Goal: Task Accomplishment & Management: Use online tool/utility

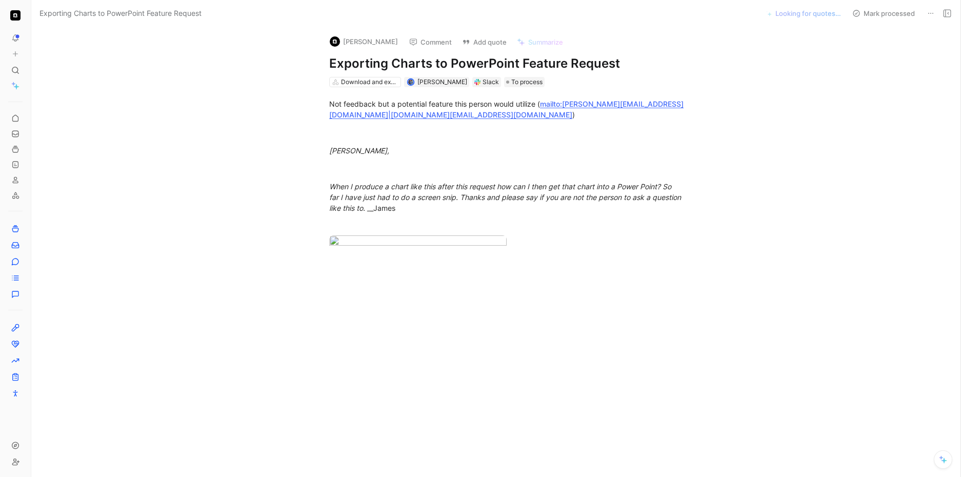
click at [365, 44] on button "[PERSON_NAME]" at bounding box center [363, 41] width 77 height 15
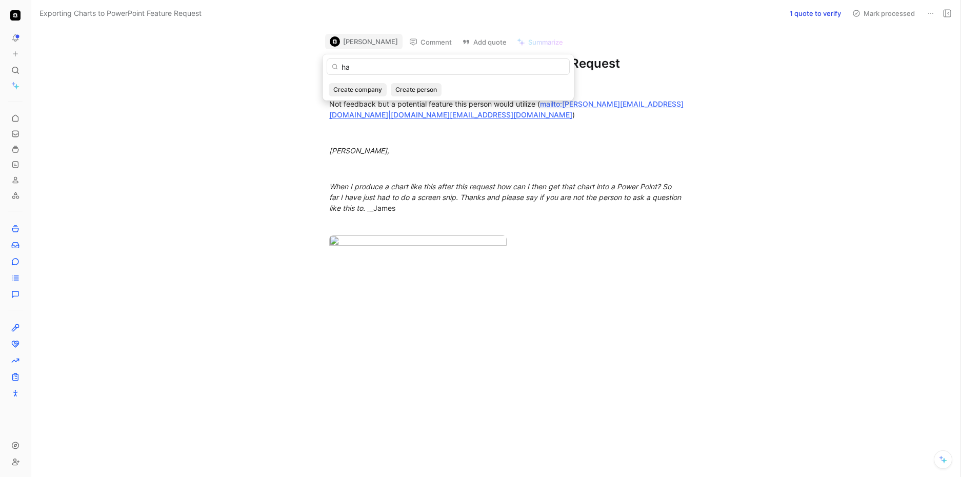
type input "h"
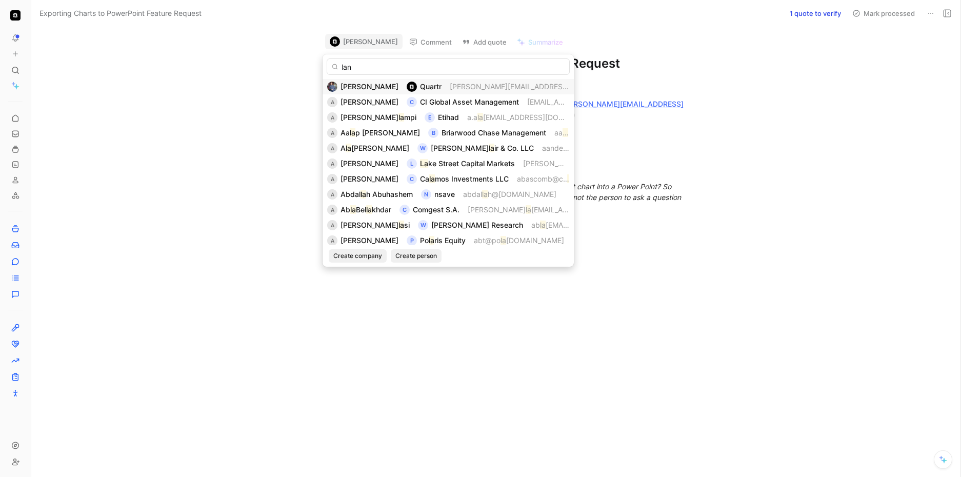
type input "[PERSON_NAME]"
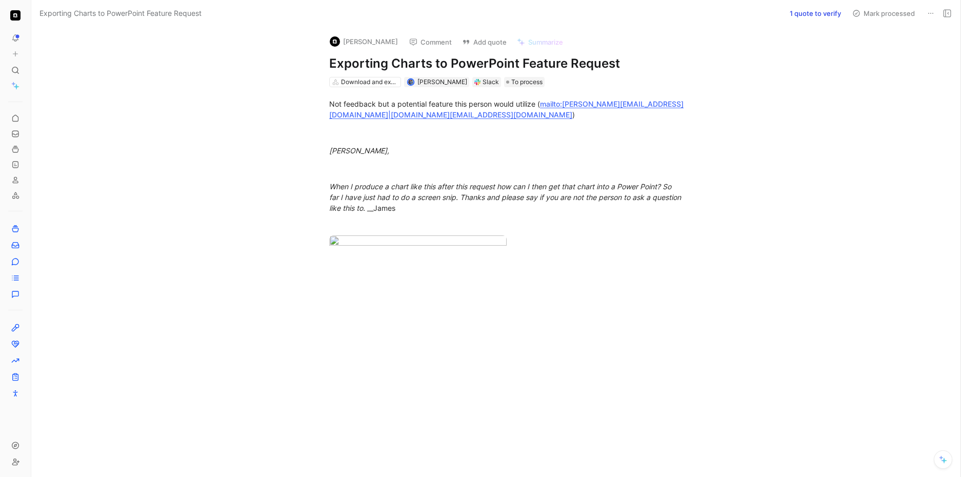
click at [356, 42] on button "[PERSON_NAME]" at bounding box center [363, 41] width 77 height 15
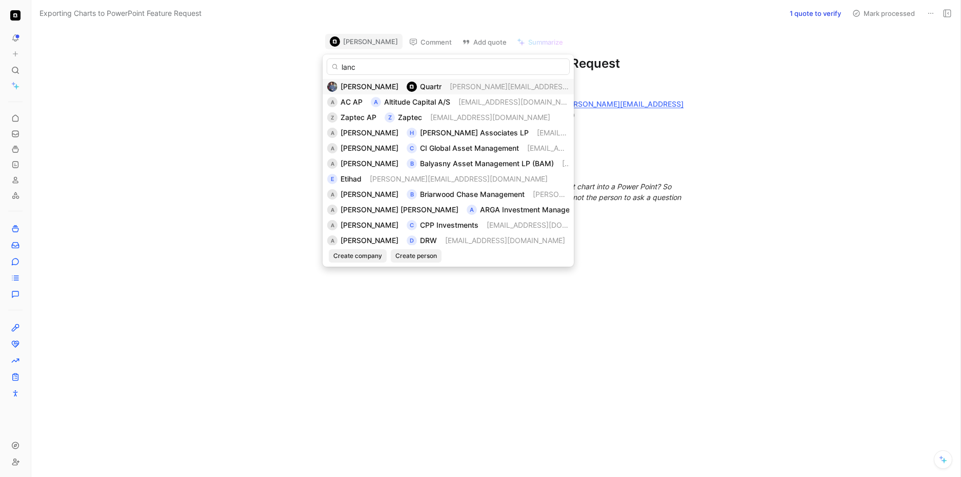
type input "lanca"
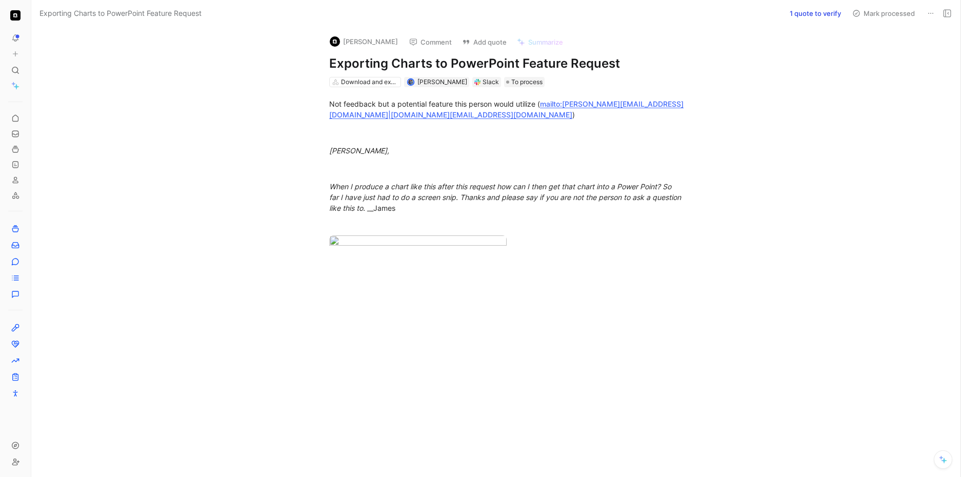
click at [345, 43] on button "[PERSON_NAME]" at bounding box center [363, 41] width 77 height 15
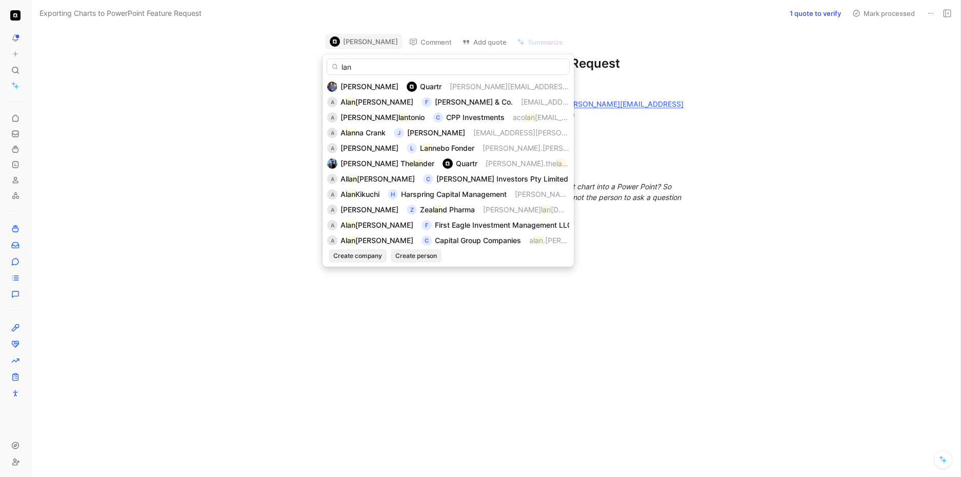
type input "lan"
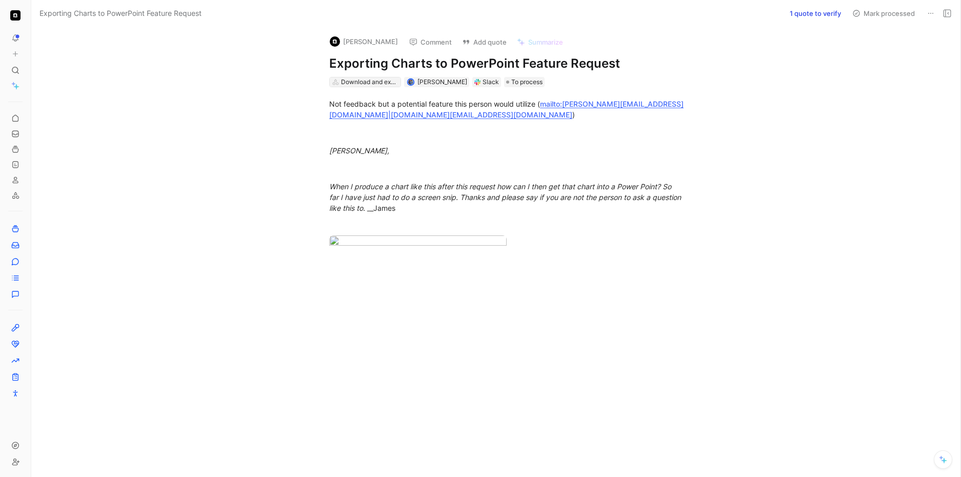
click at [367, 80] on div "Download and export" at bounding box center [369, 82] width 57 height 10
click at [369, 41] on button "[PERSON_NAME]" at bounding box center [363, 41] width 77 height 15
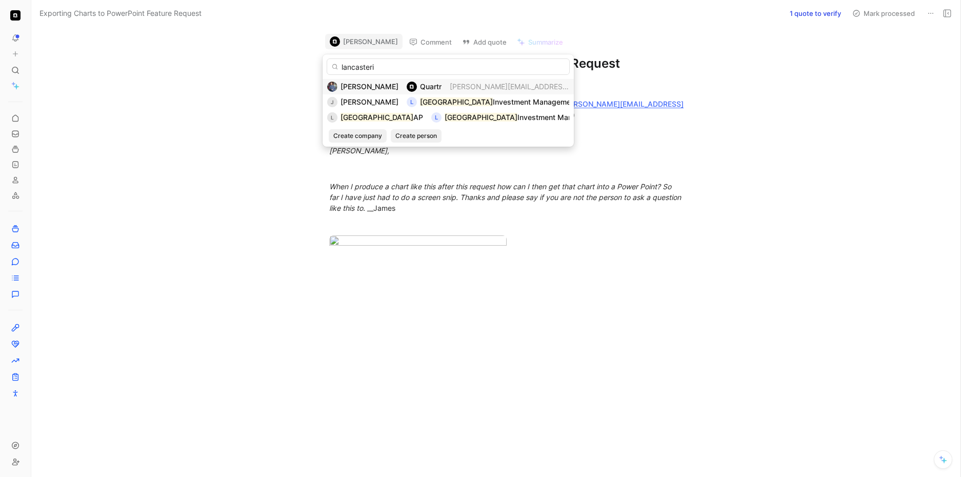
type input "lancasterim"
click at [387, 68] on input "lancasterim" at bounding box center [448, 66] width 243 height 16
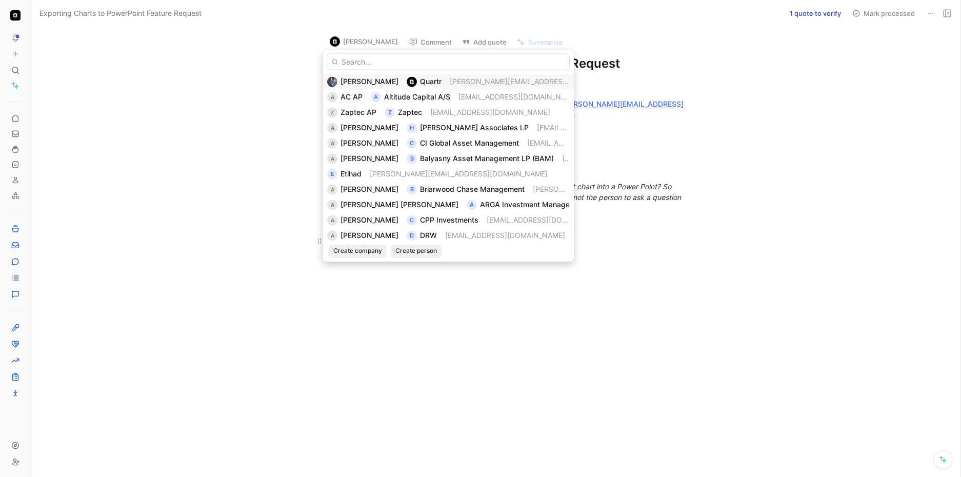
click at [651, 249] on div at bounding box center [506, 242] width 355 height 14
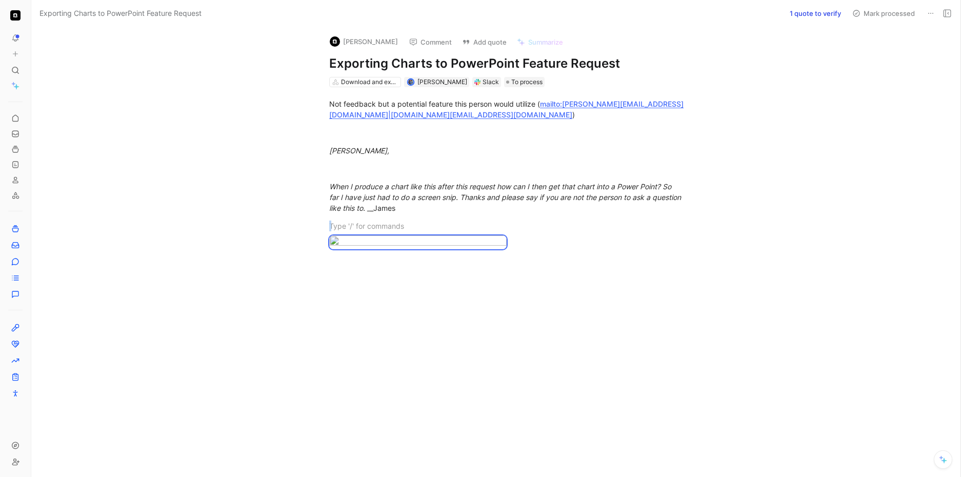
click at [801, 9] on button "1 quote to verify" at bounding box center [815, 13] width 60 height 14
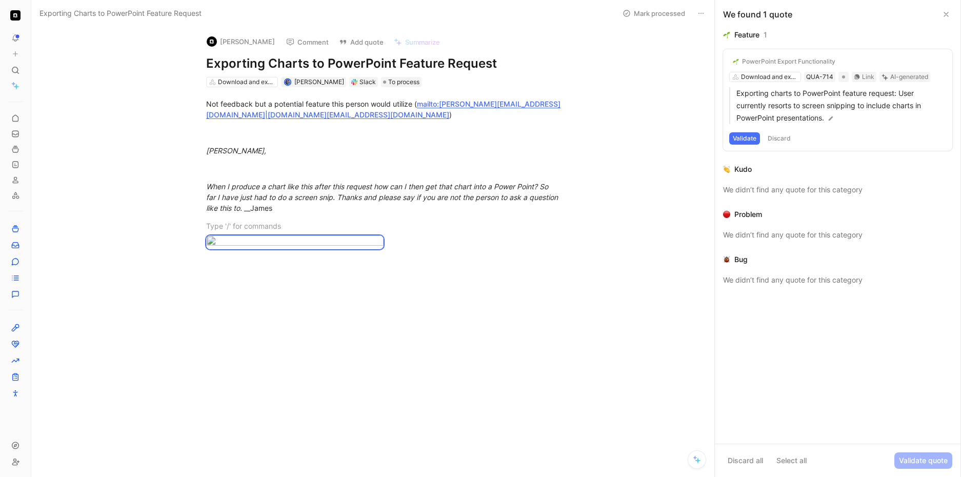
click at [767, 77] on div "PowerPoint Export Functionality Download and export QUA-714 Link AI-generated E…" at bounding box center [837, 100] width 229 height 102
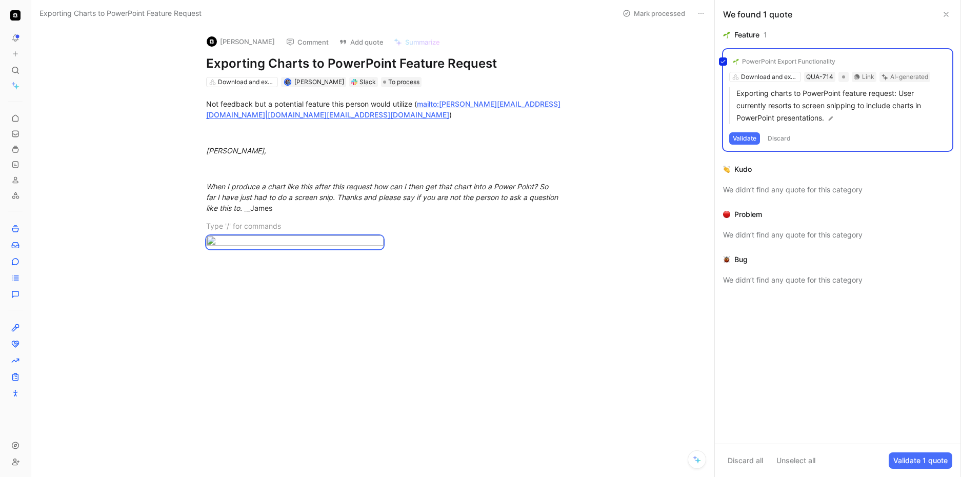
click at [768, 77] on div "PowerPoint Export Functionality Download and export QUA-714 Link AI-generated E…" at bounding box center [837, 100] width 229 height 102
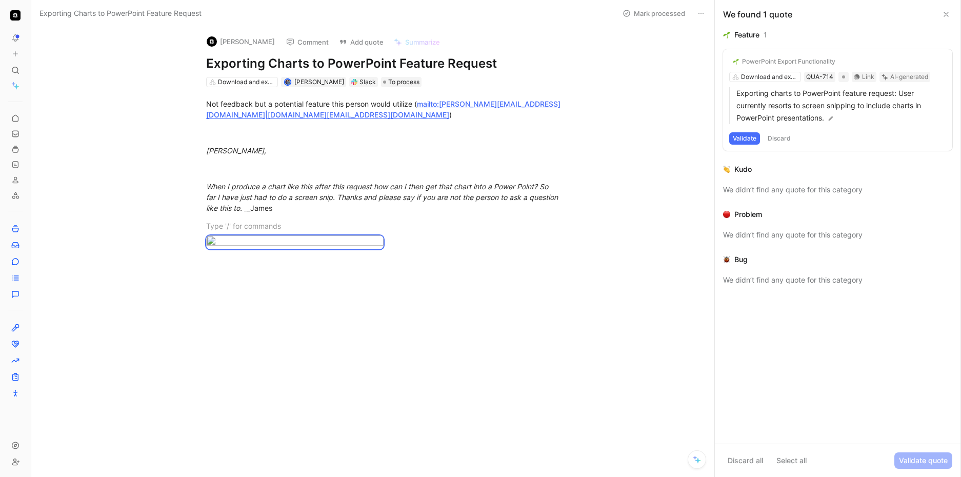
click at [768, 77] on div "PowerPoint Export Functionality Download and export QUA-714 Link AI-generated E…" at bounding box center [837, 100] width 229 height 102
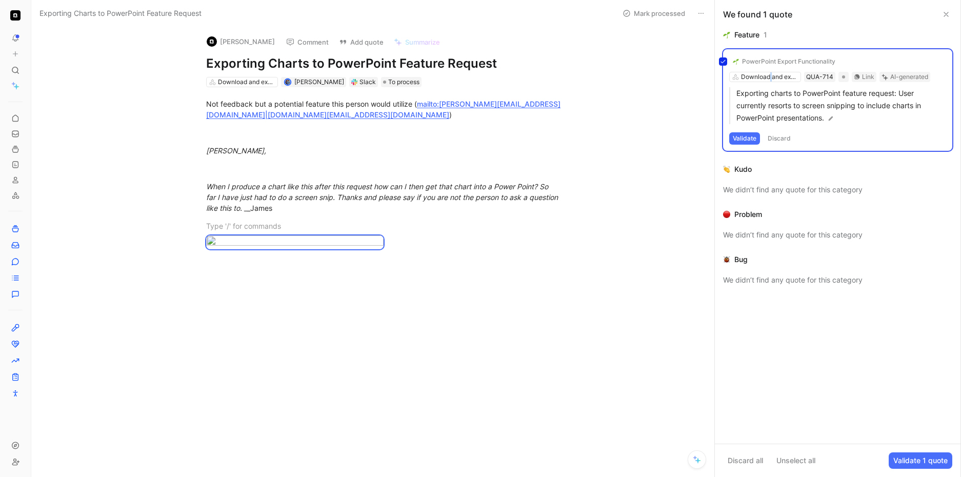
click at [768, 77] on div "PowerPoint Export Functionality Download and export QUA-714 Link AI-generated E…" at bounding box center [837, 100] width 229 height 102
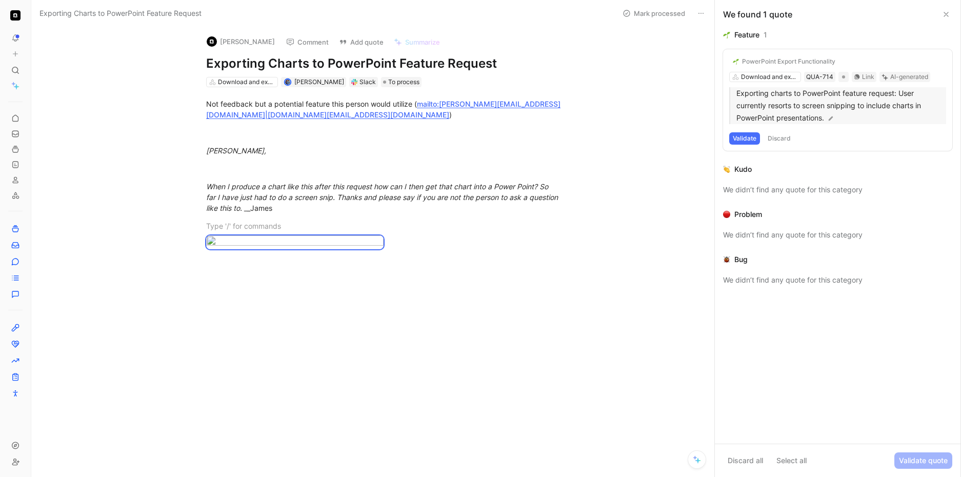
click at [861, 117] on p "Exporting charts to PowerPoint feature request: User currently resorts to scree…" at bounding box center [841, 105] width 210 height 37
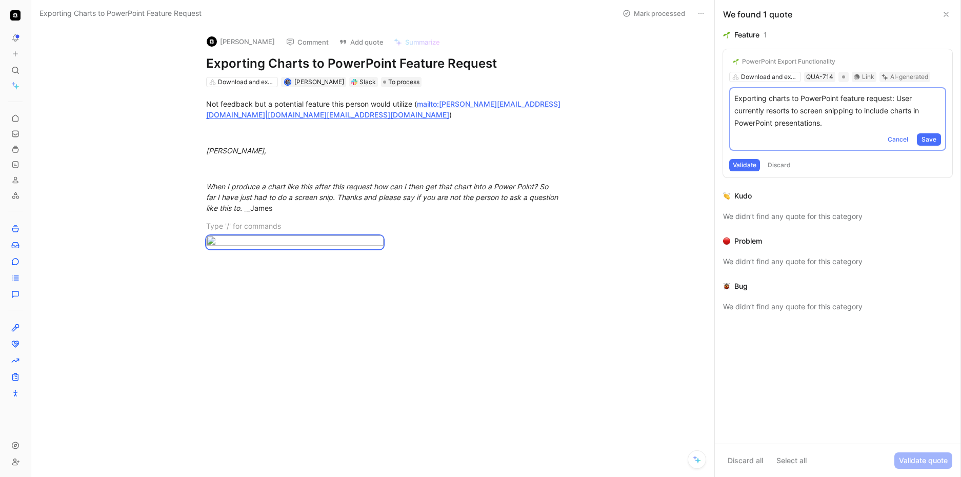
click at [837, 58] on button "PowerPoint Export Functionality" at bounding box center [784, 61] width 110 height 12
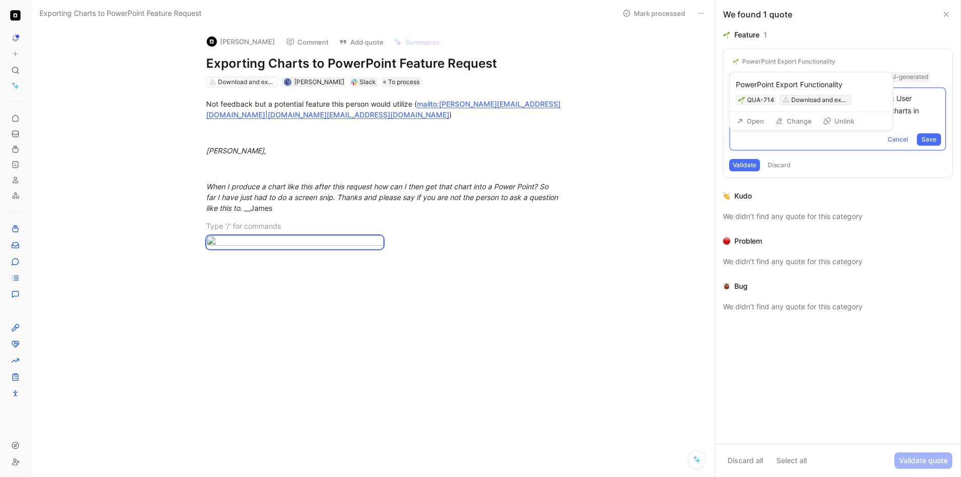
click at [797, 104] on div "Download and export" at bounding box center [819, 100] width 57 height 10
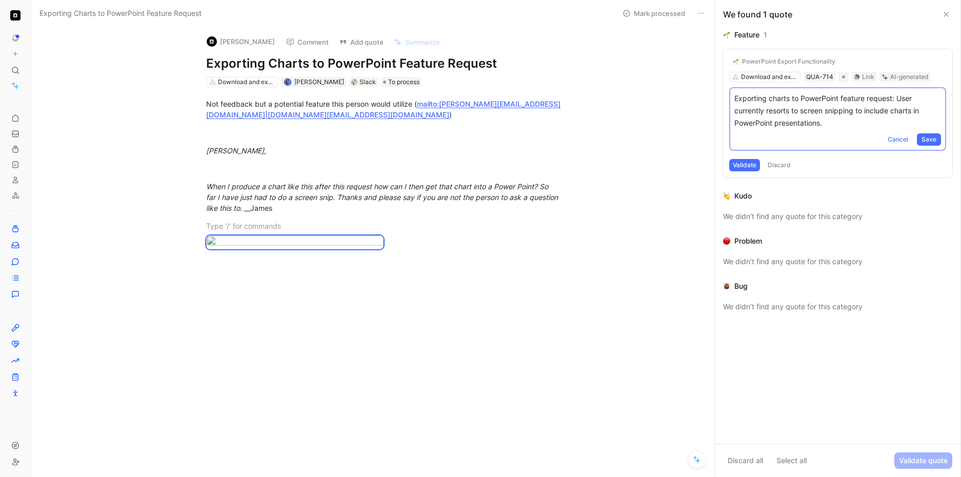
click at [782, 77] on div "PowerPoint Export Functionality Download and export QUA-714 Link AI-generated E…" at bounding box center [837, 113] width 229 height 128
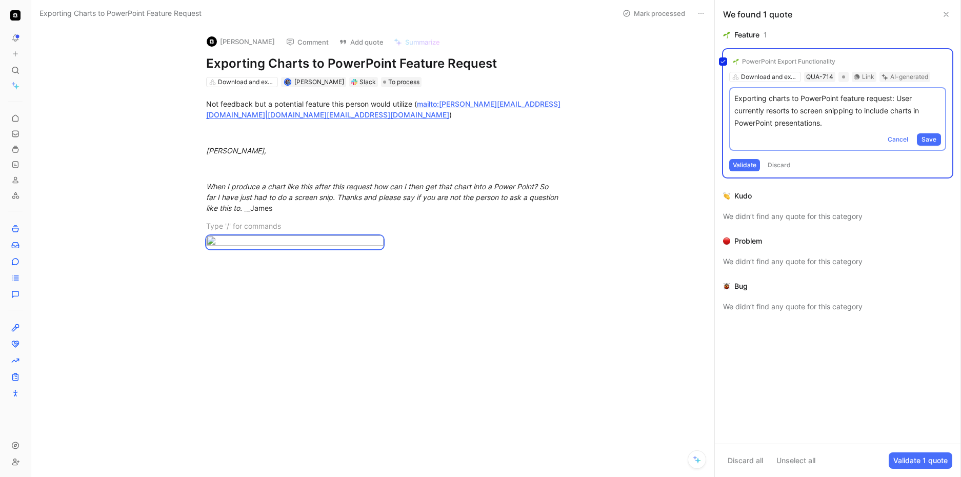
click at [785, 79] on div "PowerPoint Export Functionality Download and export QUA-714 Link AI-generated E…" at bounding box center [837, 113] width 229 height 128
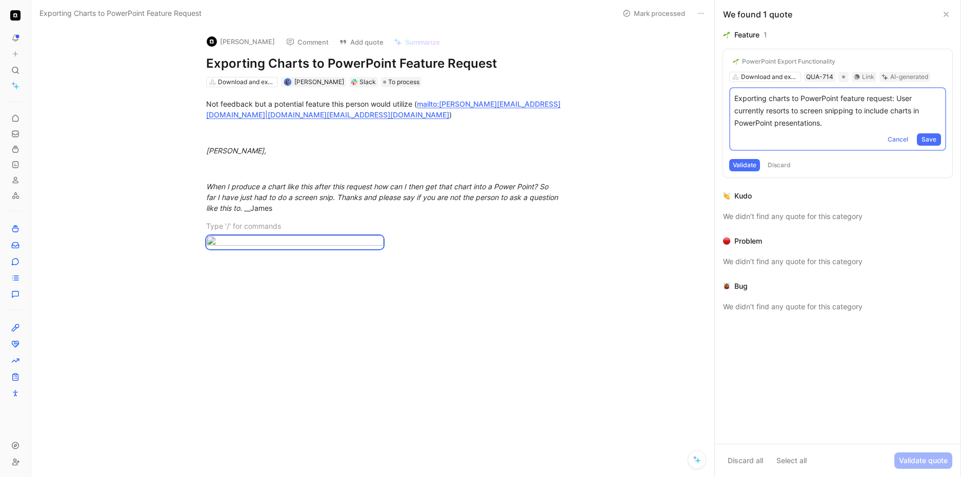
click at [787, 78] on div "PowerPoint Export Functionality Download and export QUA-714 Link AI-generated E…" at bounding box center [837, 113] width 229 height 128
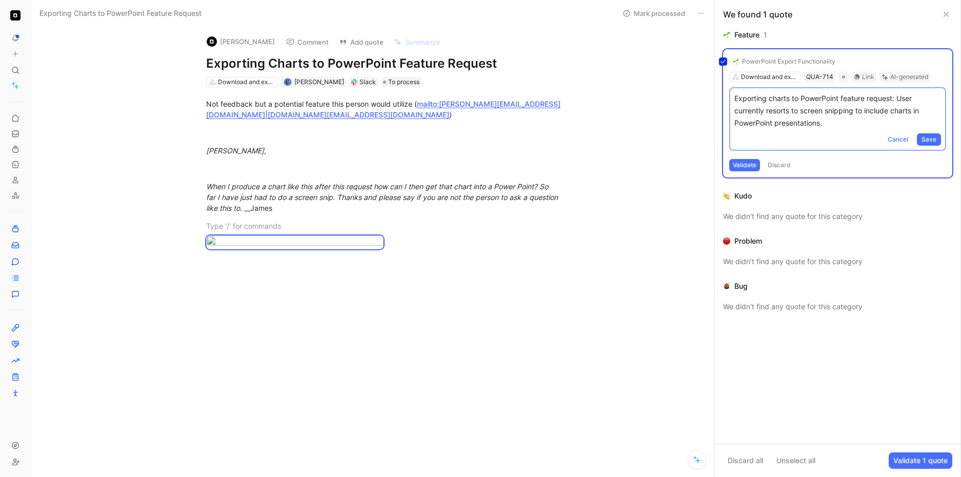
click at [814, 66] on div "PowerPoint Export Functionality Download and export QUA-714 Link AI-generated E…" at bounding box center [837, 113] width 229 height 128
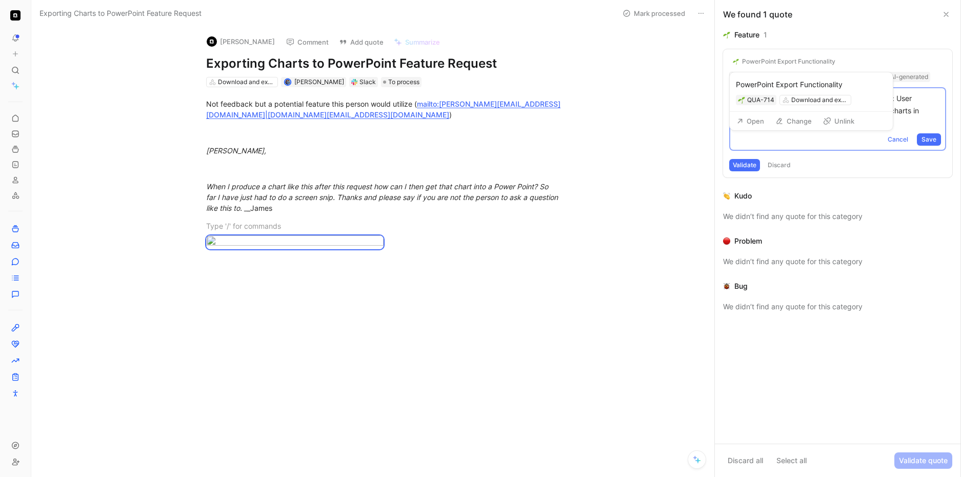
click at [834, 124] on button "Unlink" at bounding box center [838, 121] width 41 height 14
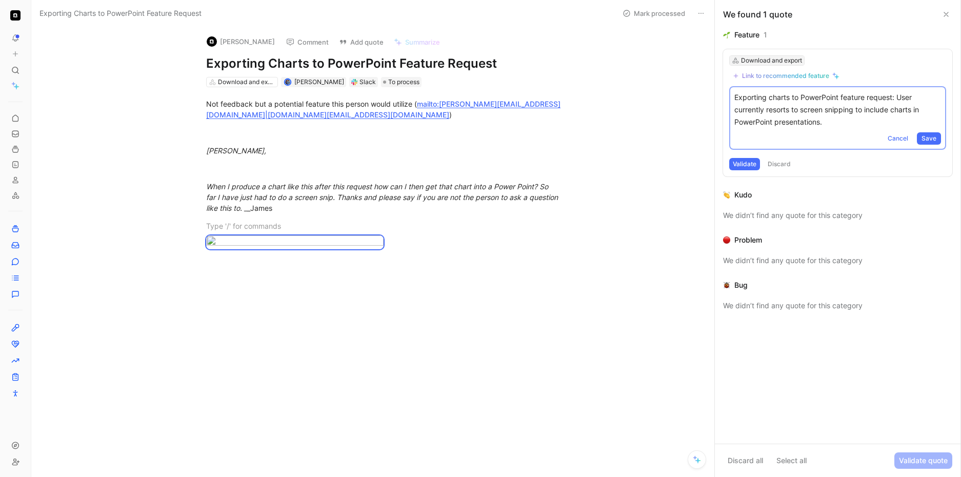
click at [778, 61] on div "Download and export" at bounding box center [771, 60] width 61 height 10
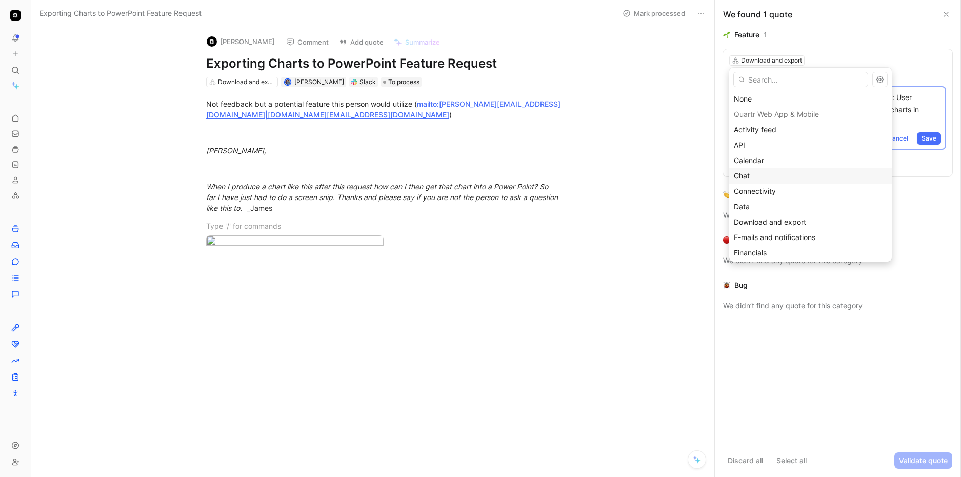
click at [762, 177] on div "Chat" at bounding box center [810, 176] width 153 height 12
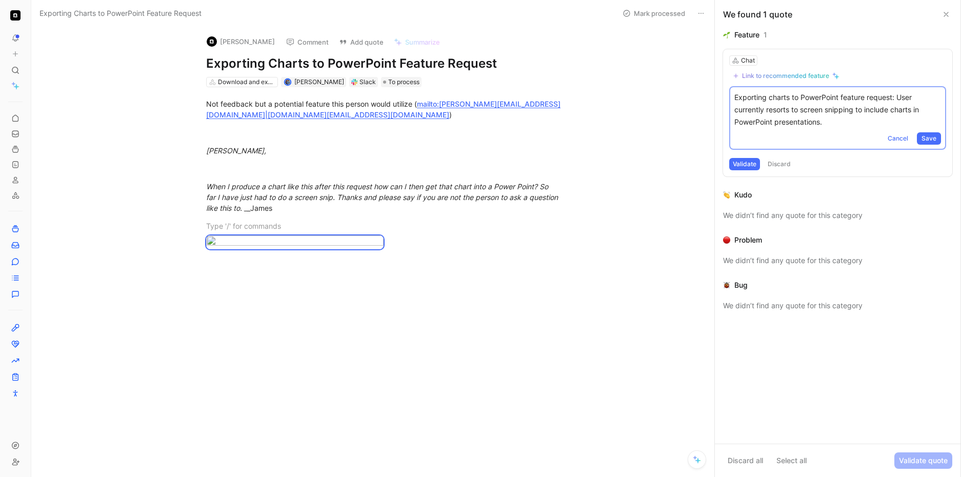
click at [742, 164] on button "Validate" at bounding box center [744, 164] width 31 height 12
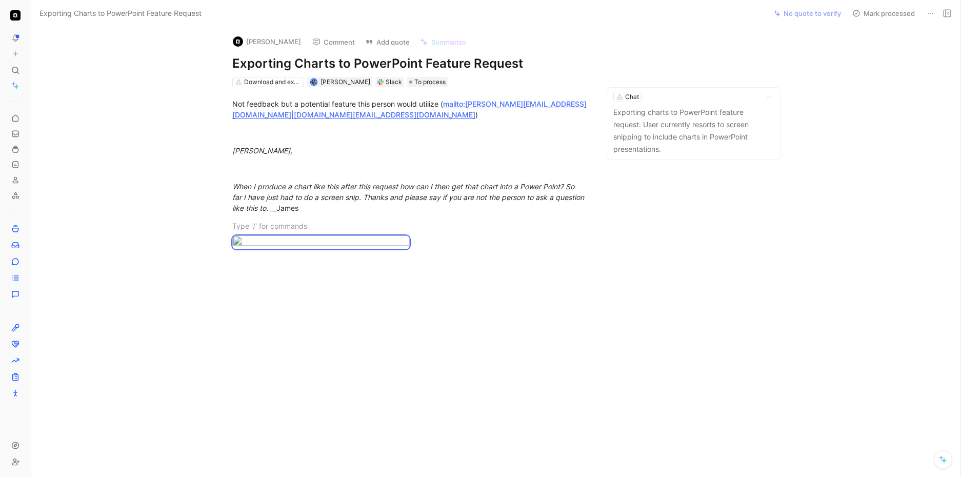
click at [869, 17] on button "Mark processed" at bounding box center [883, 13] width 72 height 14
